Goal: Transaction & Acquisition: Book appointment/travel/reservation

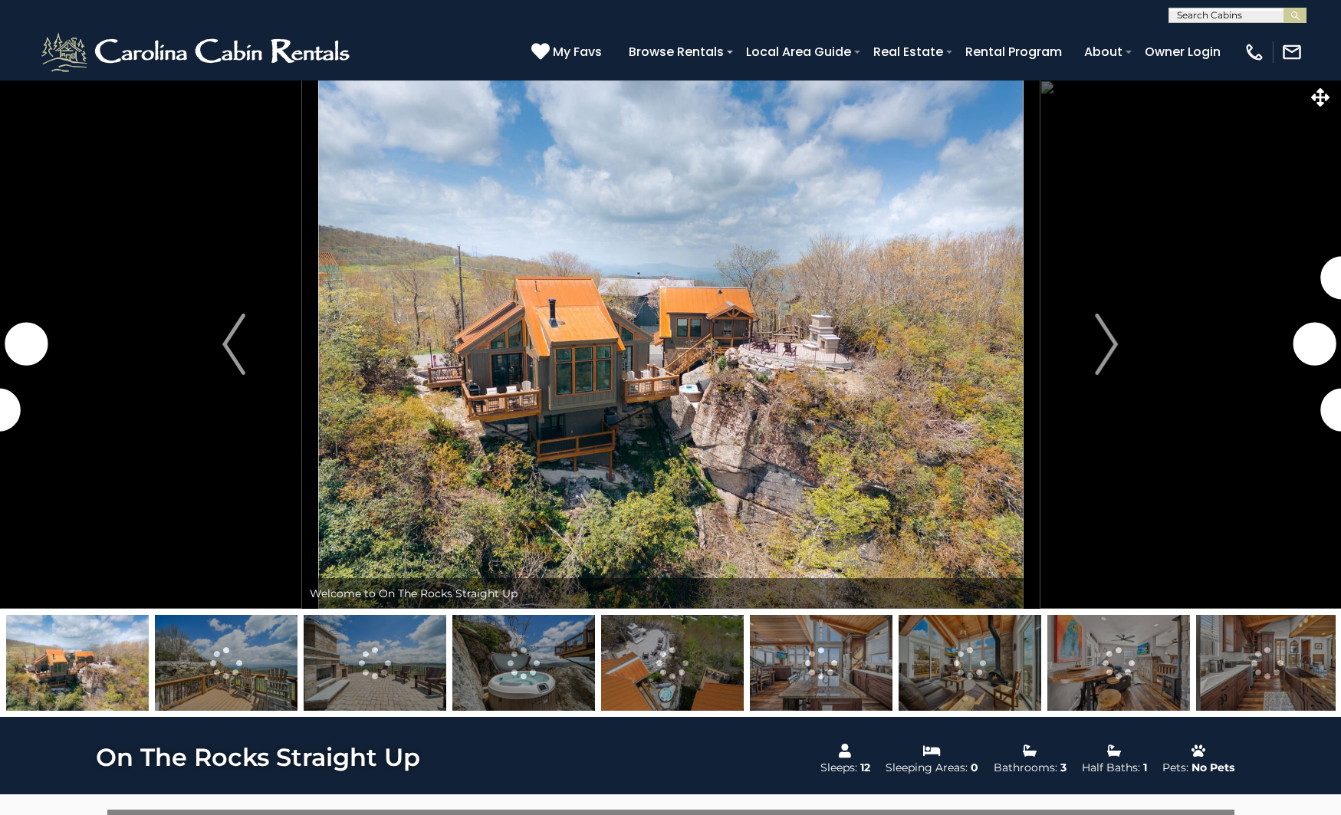
click at [1108, 348] on img "Next" at bounding box center [1107, 344] width 23 height 61
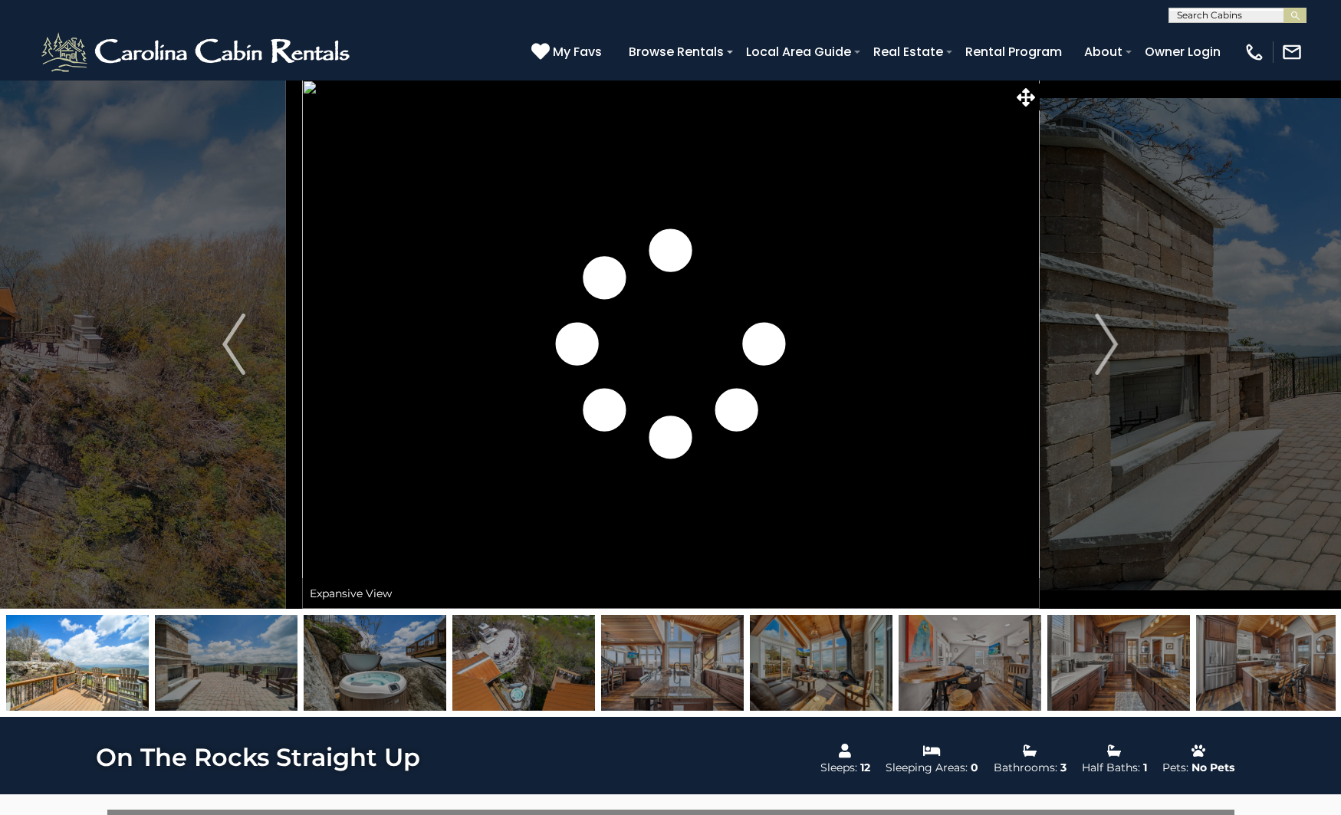
click at [1108, 348] on img "Next" at bounding box center [1107, 344] width 23 height 61
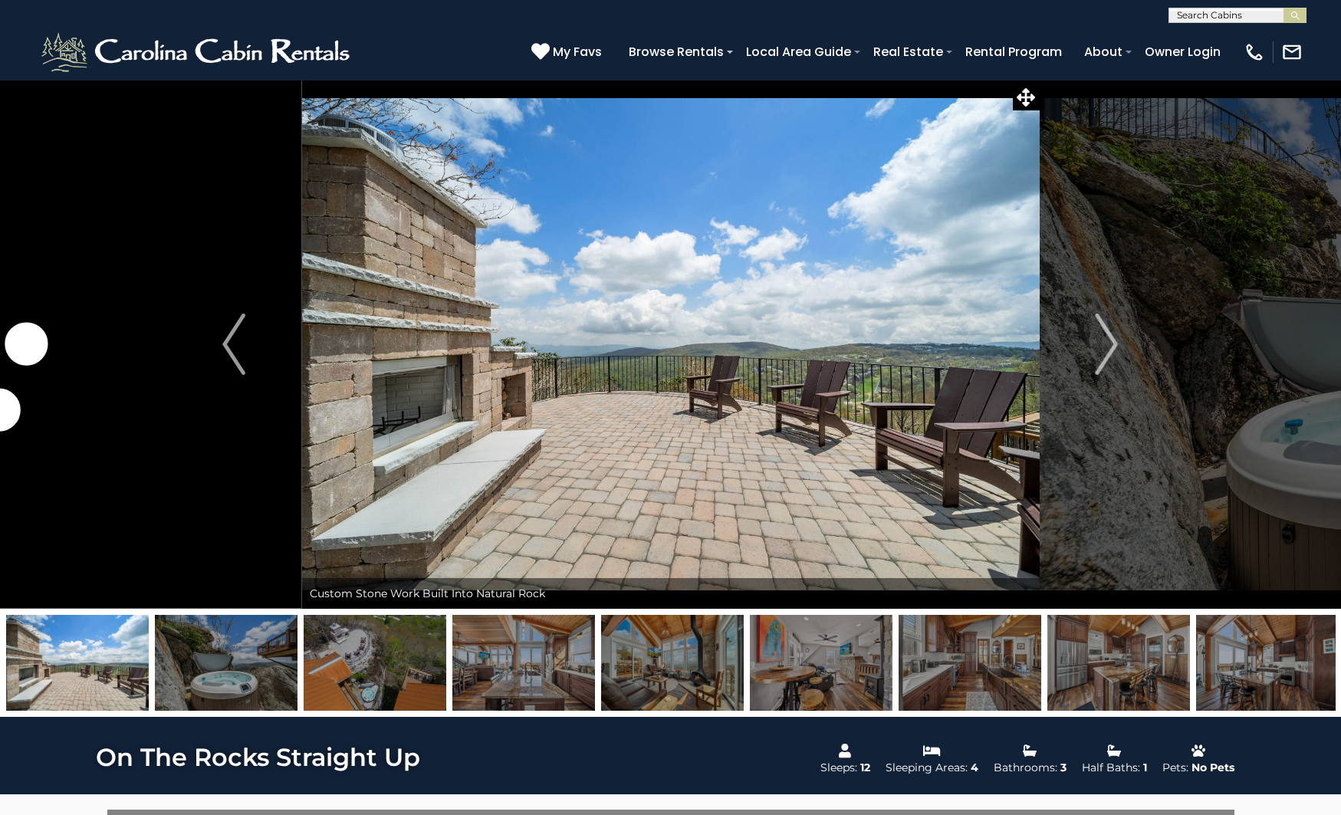
click at [1108, 348] on img "Next" at bounding box center [1107, 344] width 23 height 61
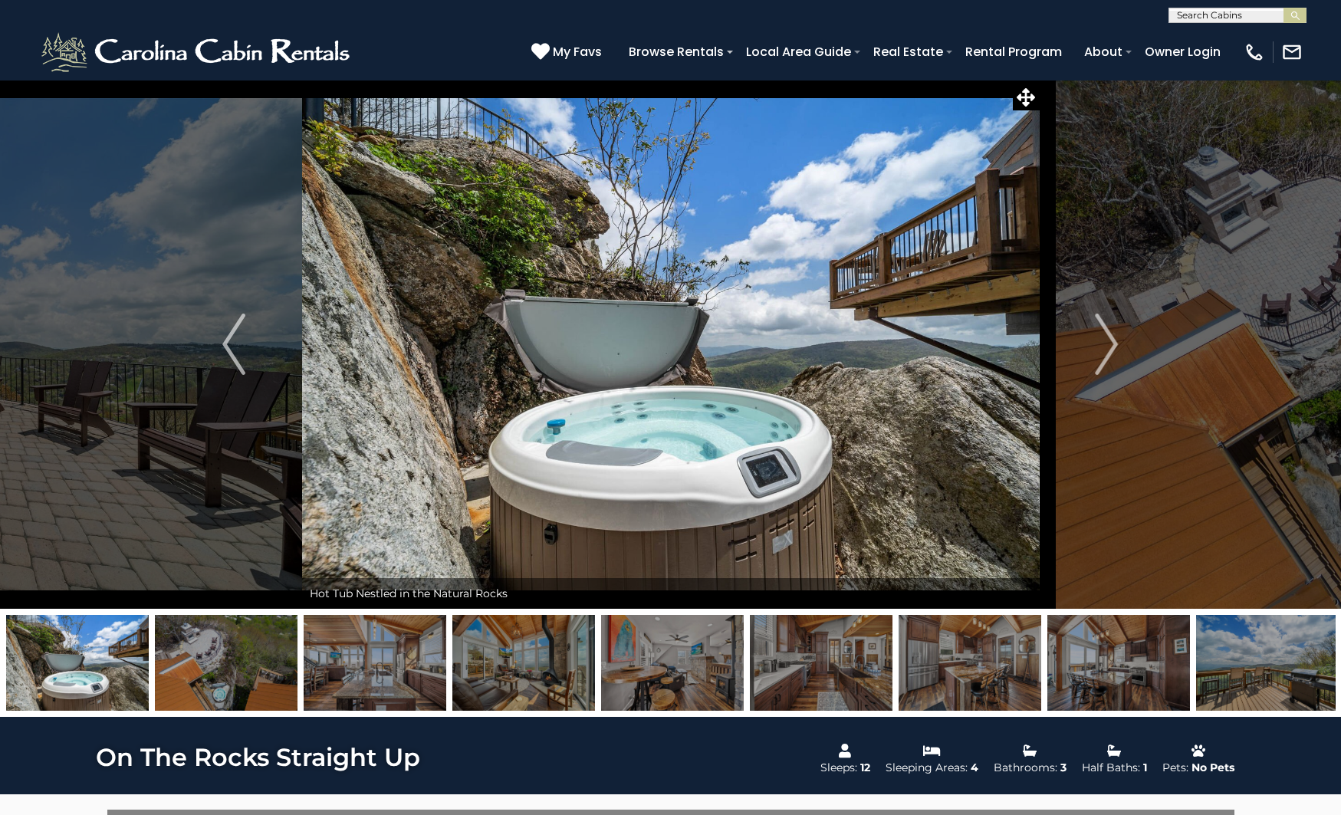
click at [1108, 348] on img "Next" at bounding box center [1107, 344] width 23 height 61
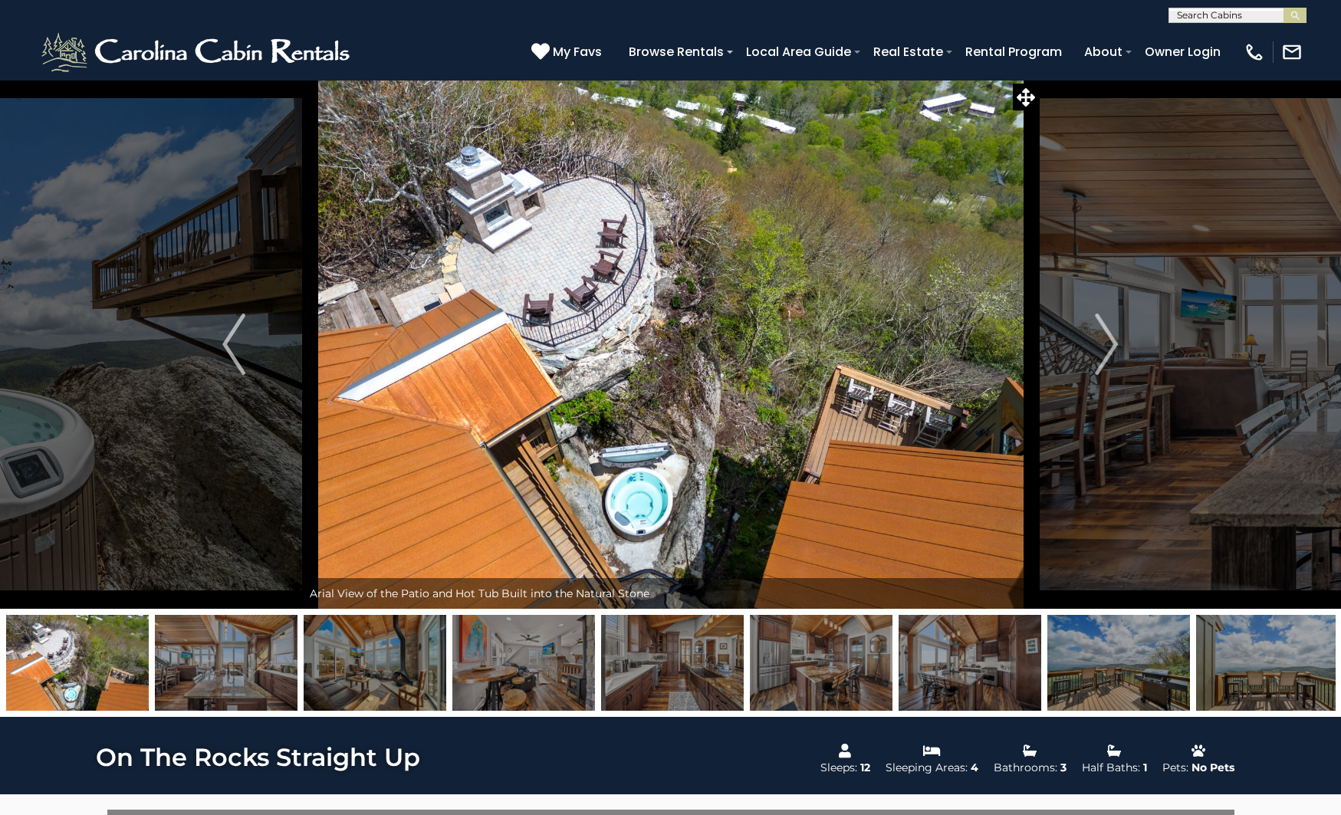
click at [1108, 348] on img "Next" at bounding box center [1107, 344] width 23 height 61
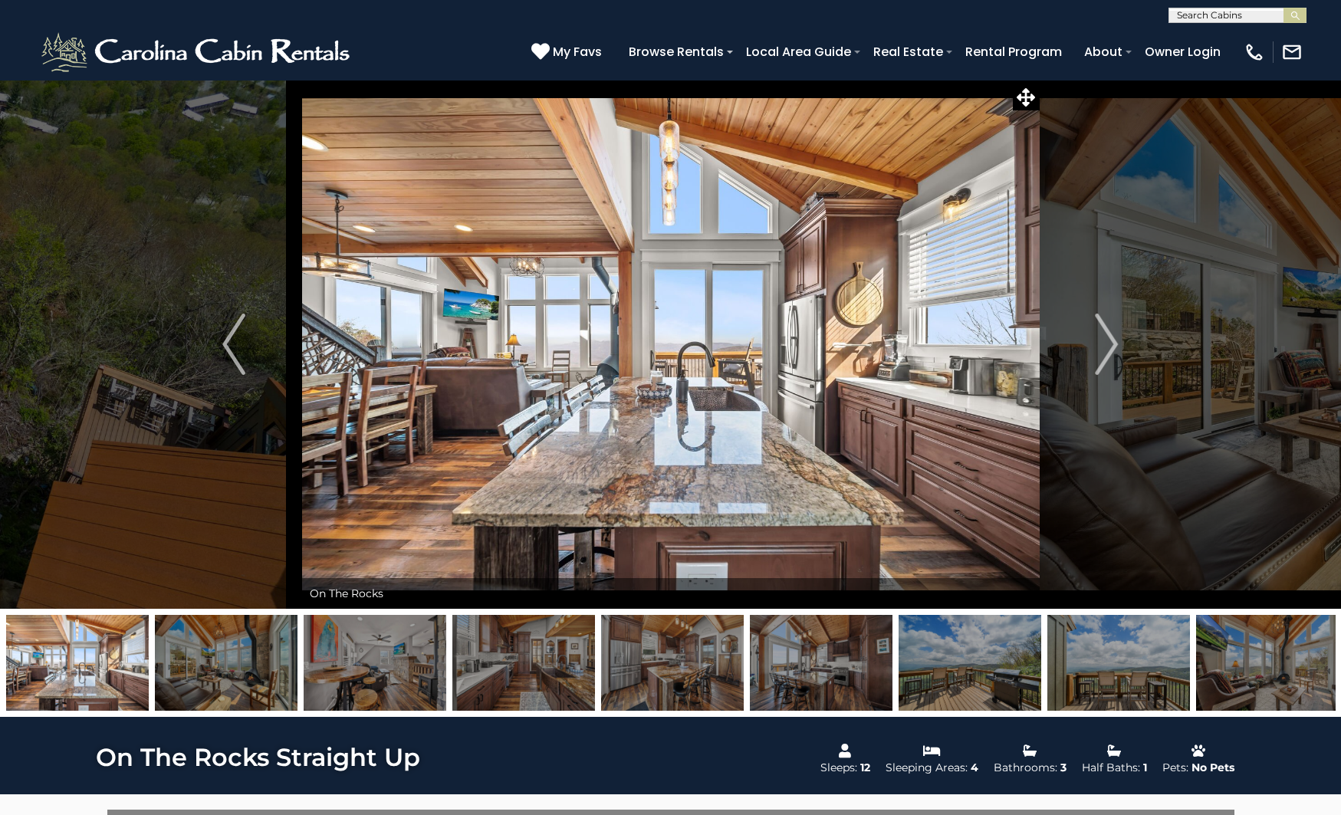
click at [1108, 348] on img "Next" at bounding box center [1107, 344] width 23 height 61
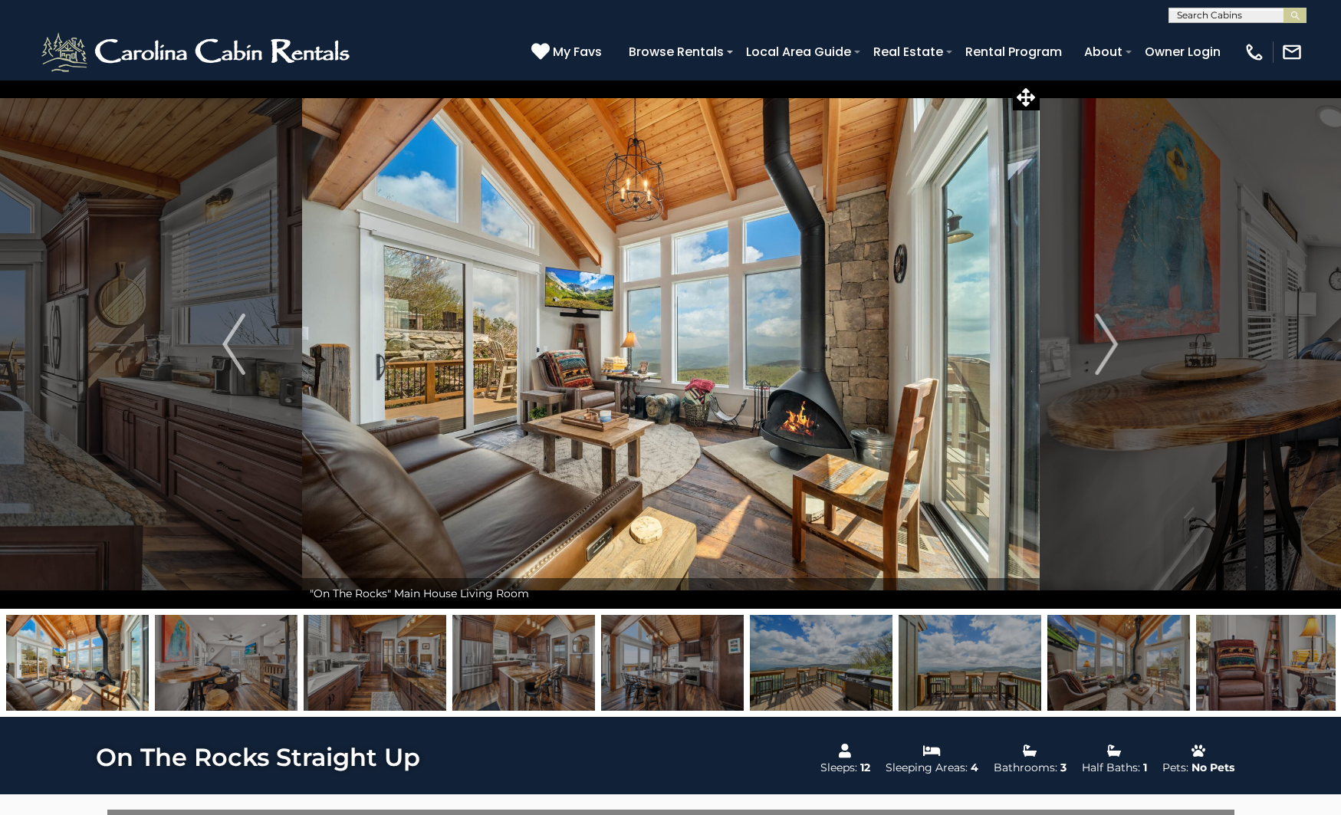
click at [1108, 348] on img "Next" at bounding box center [1107, 344] width 23 height 61
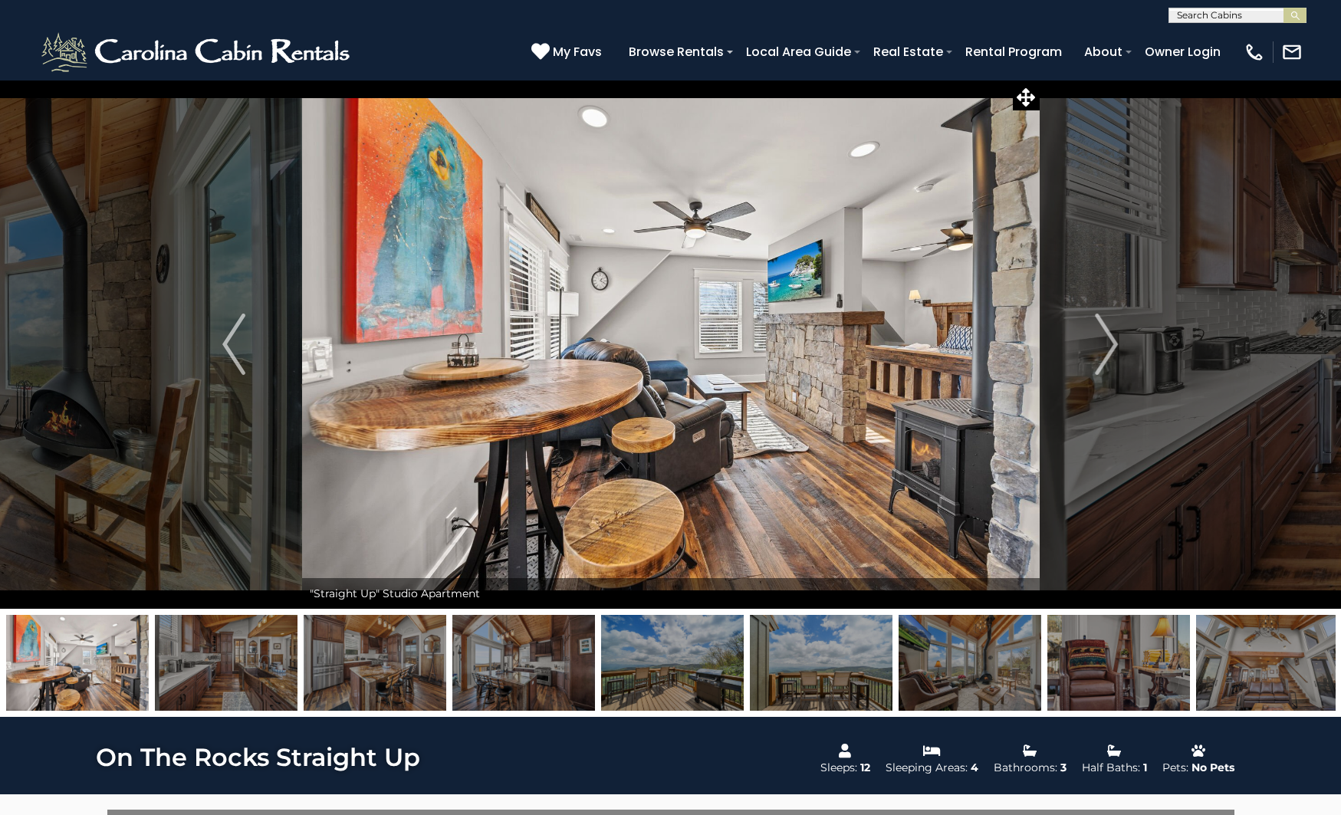
click at [1108, 348] on img "Next" at bounding box center [1107, 344] width 23 height 61
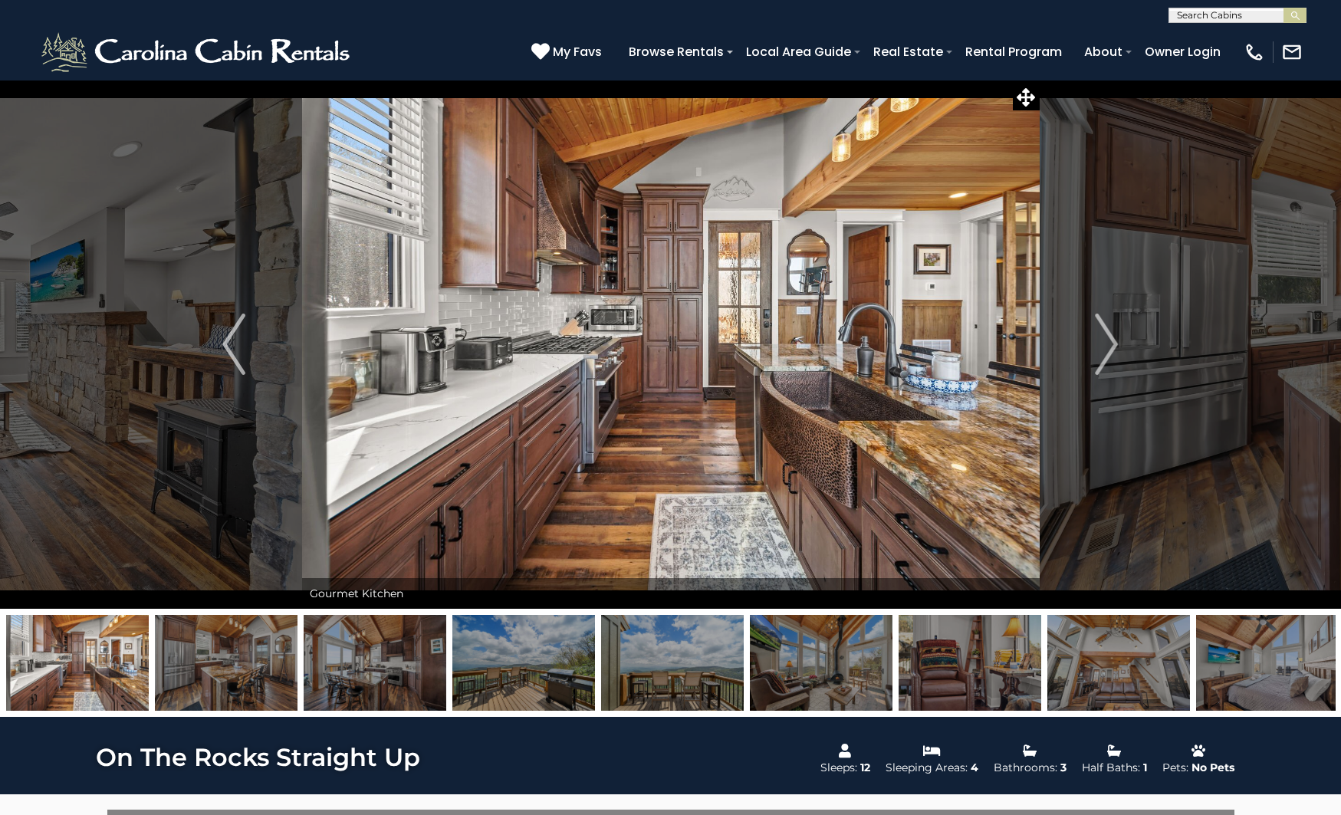
click at [1108, 348] on img "Next" at bounding box center [1107, 344] width 23 height 61
